Goal: Task Accomplishment & Management: Manage account settings

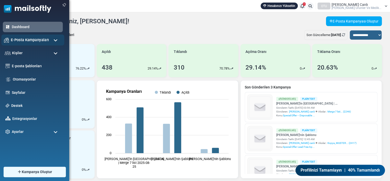
click at [15, 40] on span "E-Posta Kampanyaları" at bounding box center [30, 40] width 38 height 6
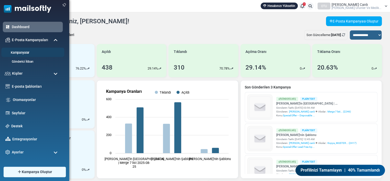
click at [17, 52] on link "Kampanyalar" at bounding box center [32, 52] width 62 height 5
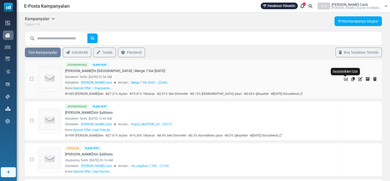
click at [347, 79] on icon "İstatistikleri Gör" at bounding box center [346, 79] width 4 height 4
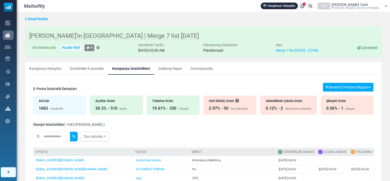
click at [166, 72] on link "Gelişmiş Rapor" at bounding box center [170, 68] width 32 height 13
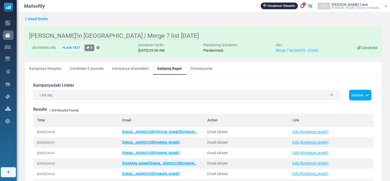
click at [27, 19] on link "Email Drafts" at bounding box center [36, 18] width 23 height 5
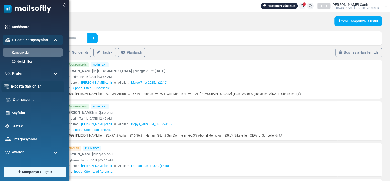
click at [33, 87] on link "E-posta Şablonları" at bounding box center [36, 87] width 51 height 6
